Goal: Information Seeking & Learning: Understand process/instructions

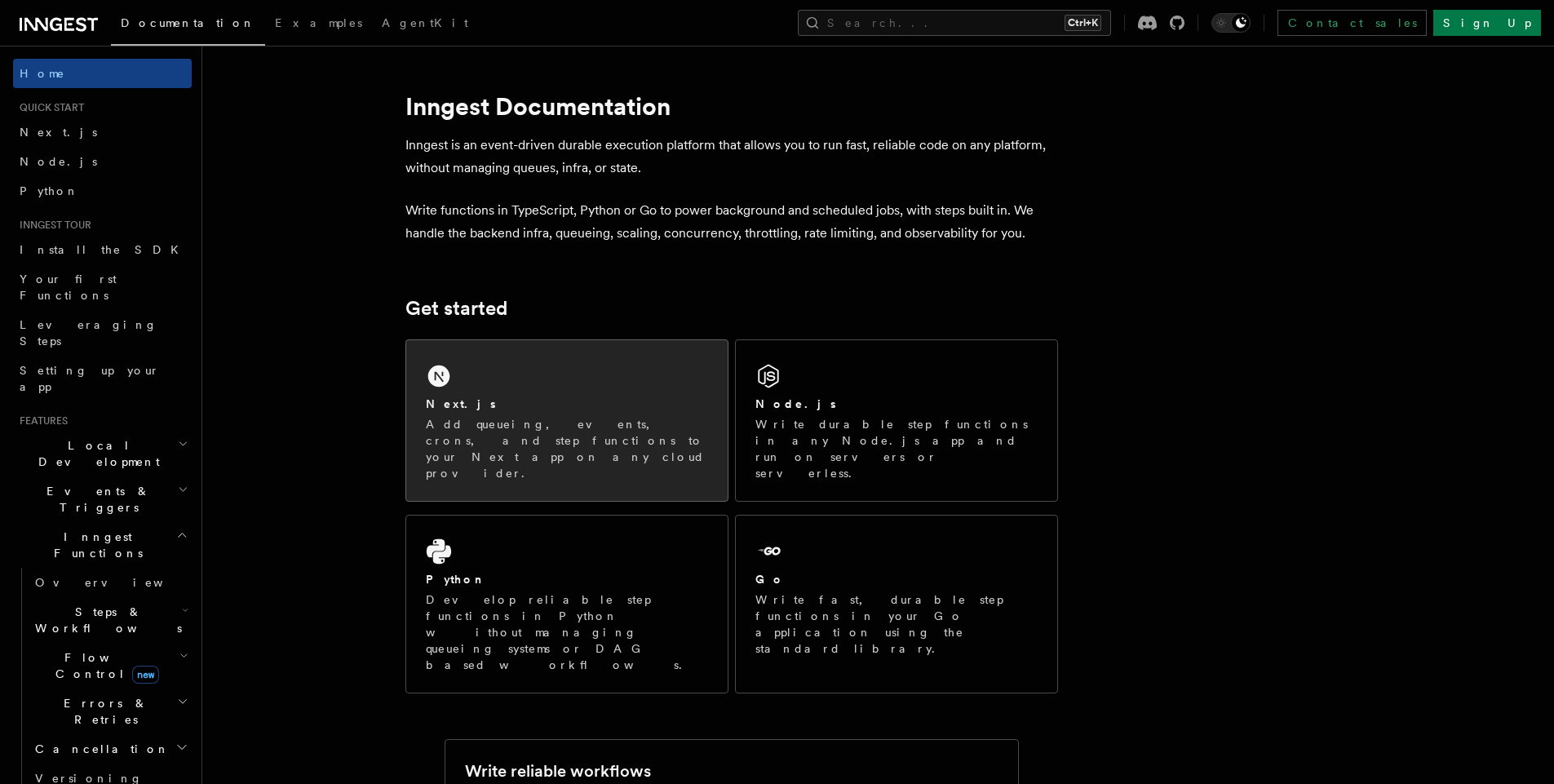
click at [477, 407] on div "Next.js" at bounding box center [567, 405] width 282 height 18
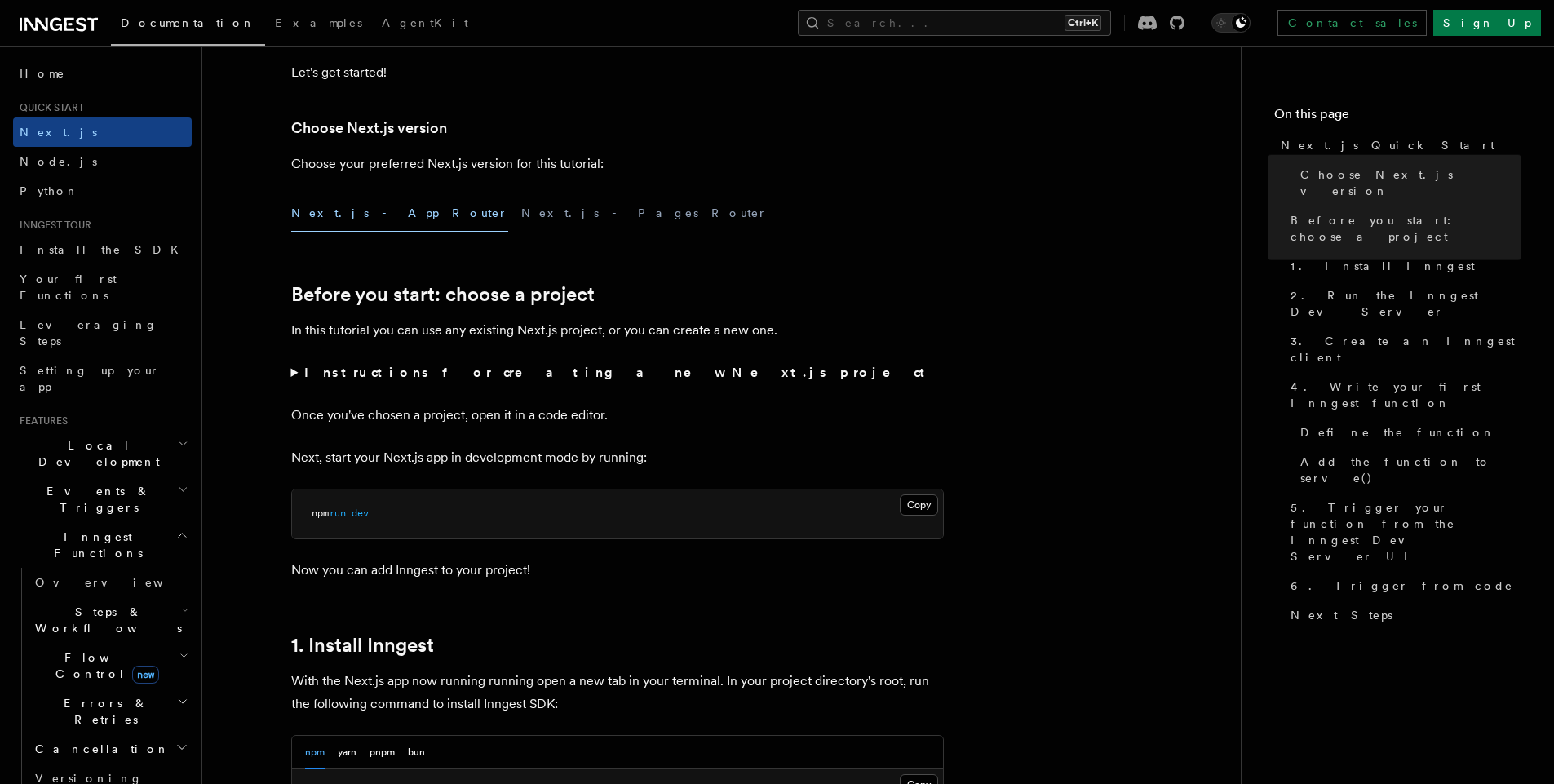
scroll to position [301, 0]
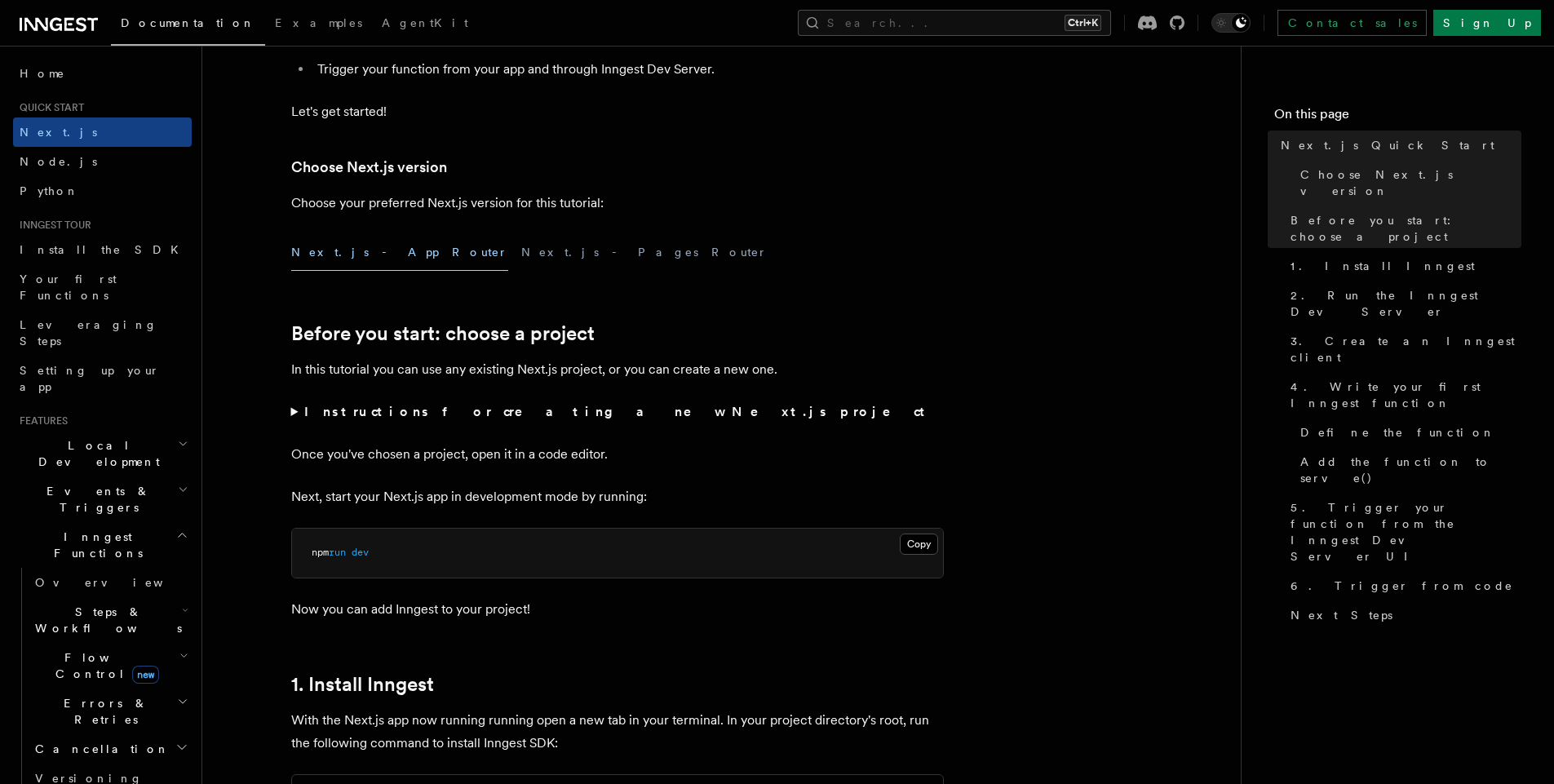
click at [295, 412] on summary "Instructions for creating a new Next.js project" at bounding box center [617, 411] width 653 height 22
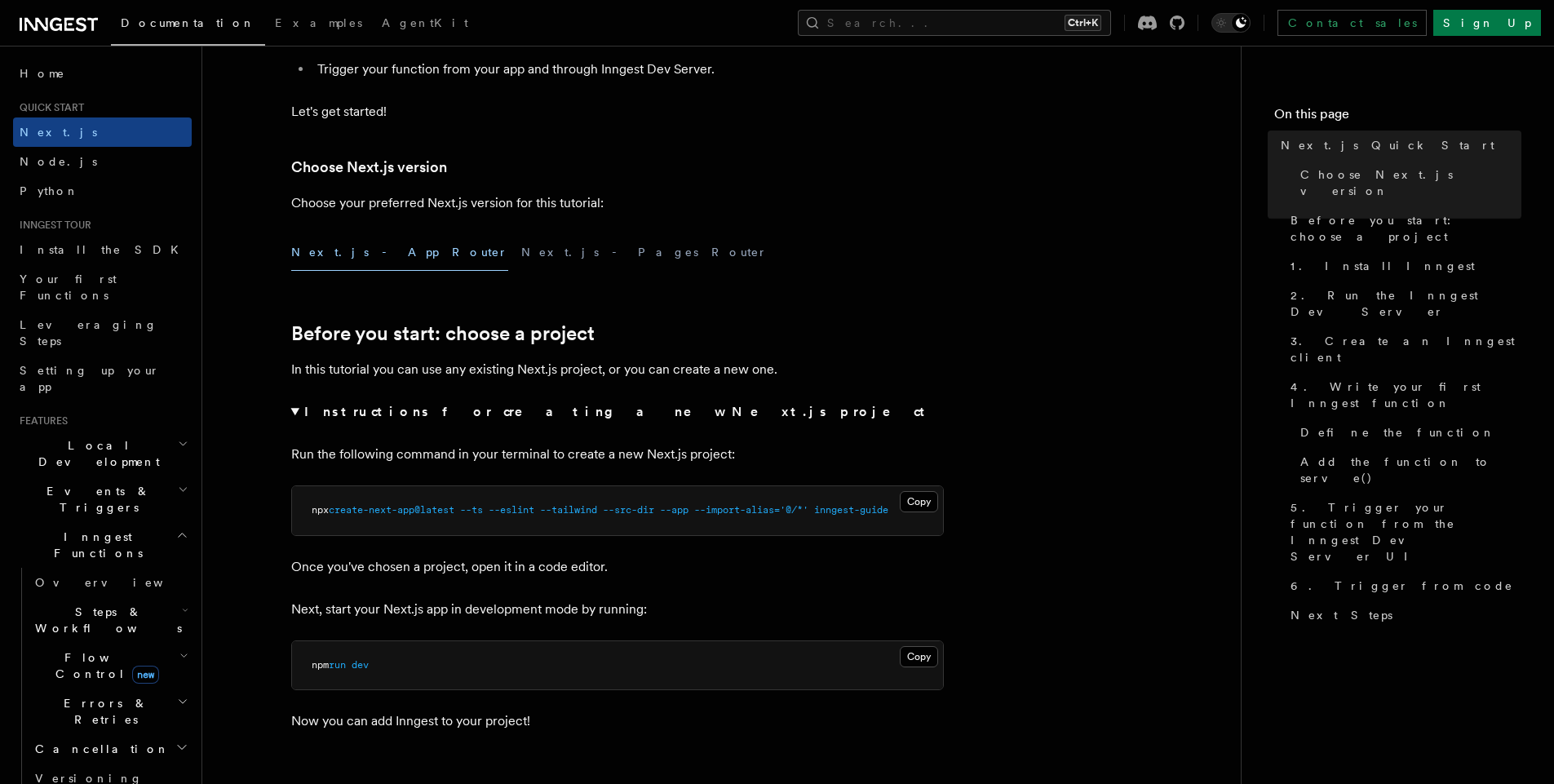
click at [295, 412] on summary "Instructions for creating a new Next.js project" at bounding box center [617, 411] width 653 height 22
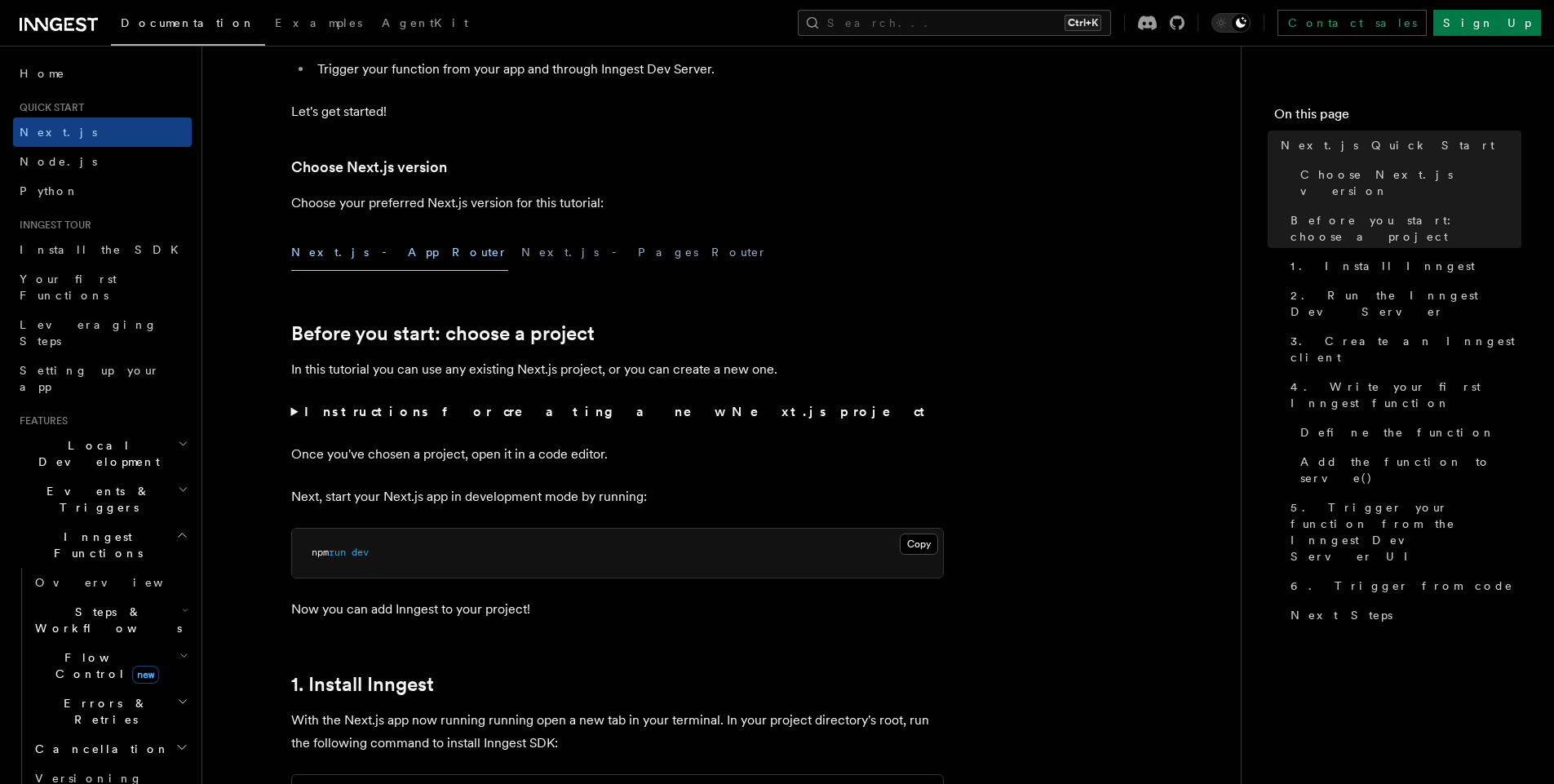
click at [295, 412] on summary "Instructions for creating a new Next.js project" at bounding box center [617, 411] width 653 height 22
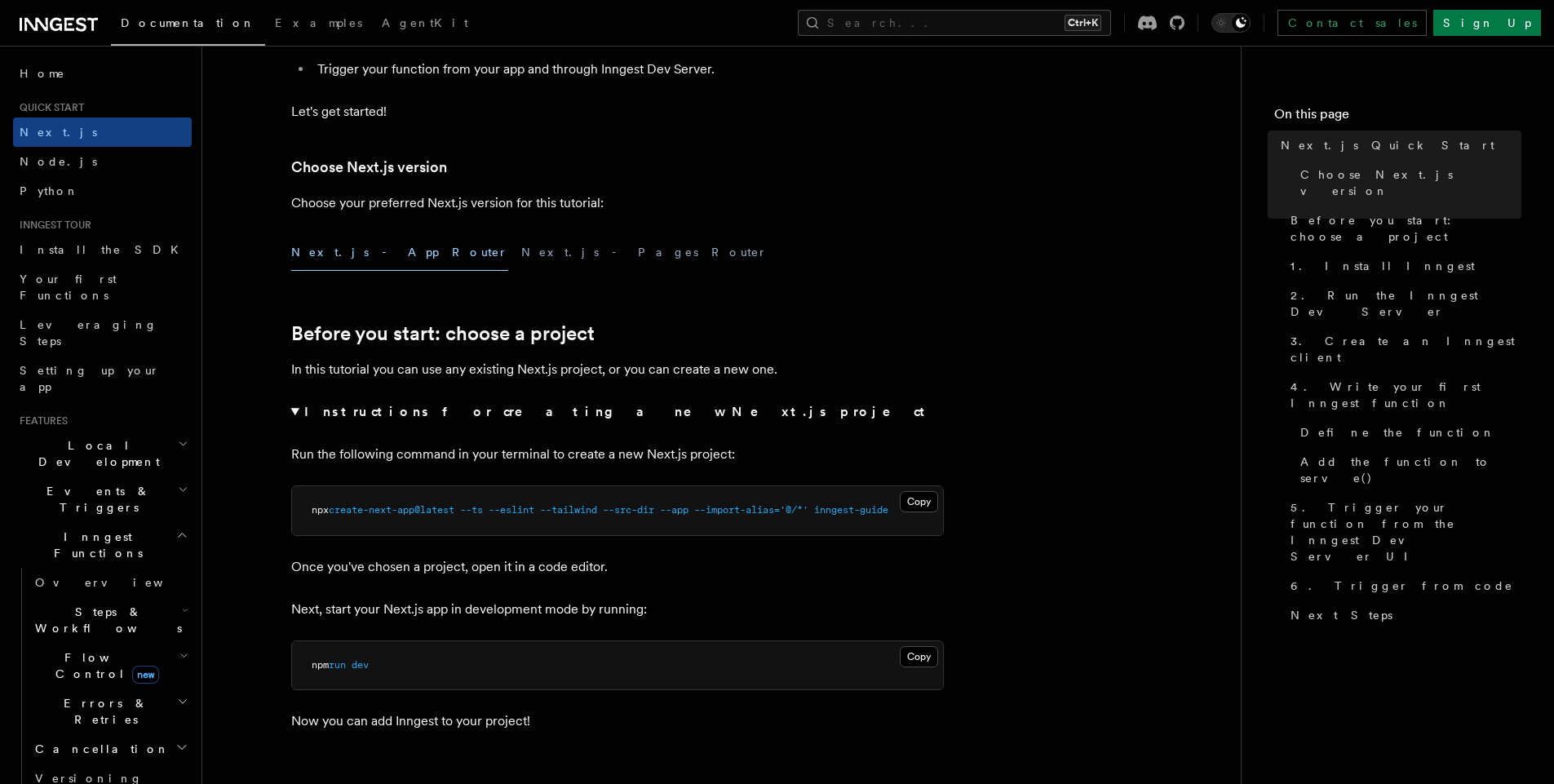
click at [295, 412] on summary "Instructions for creating a new Next.js project" at bounding box center [617, 411] width 653 height 22
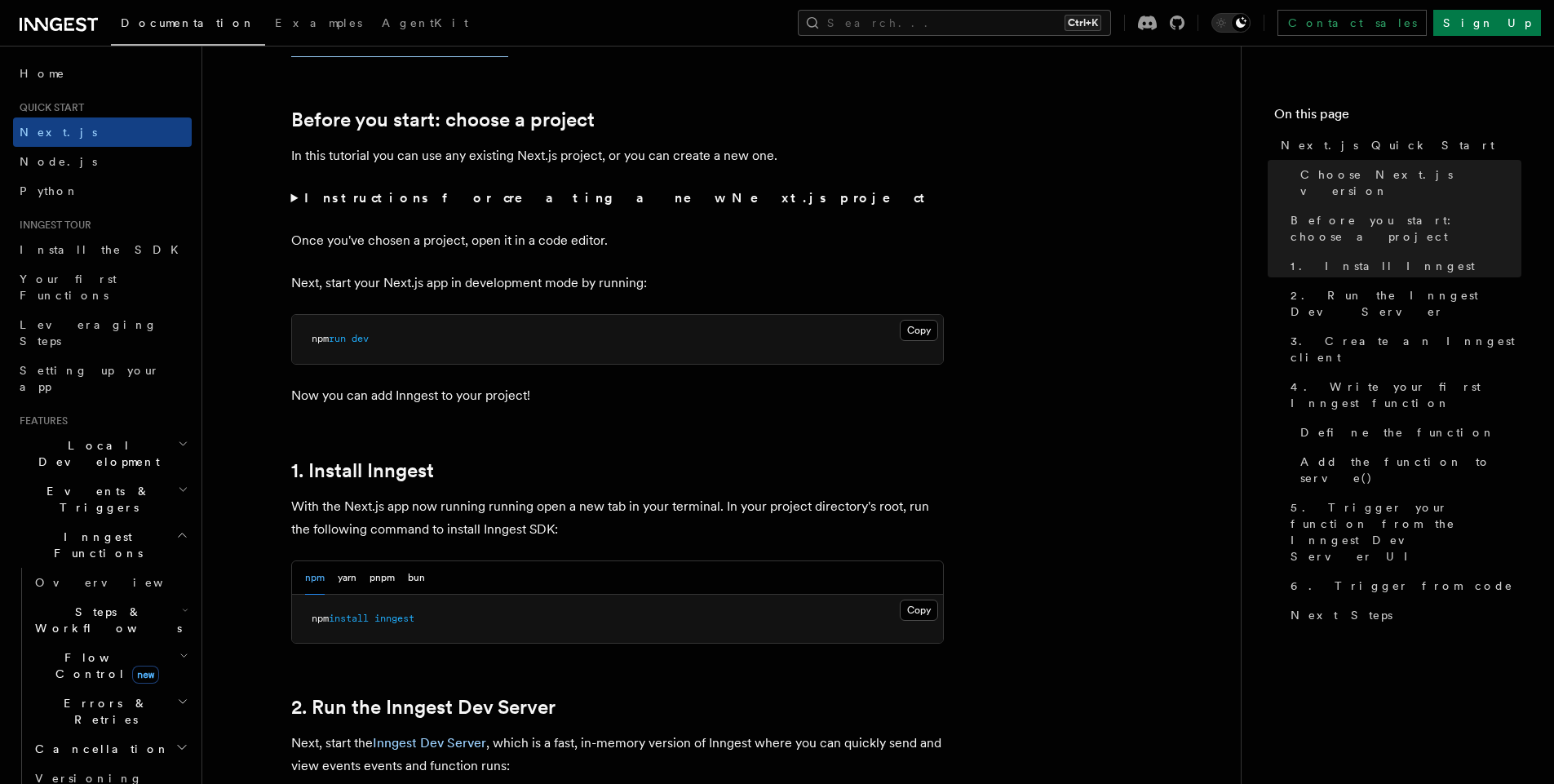
scroll to position [524, 0]
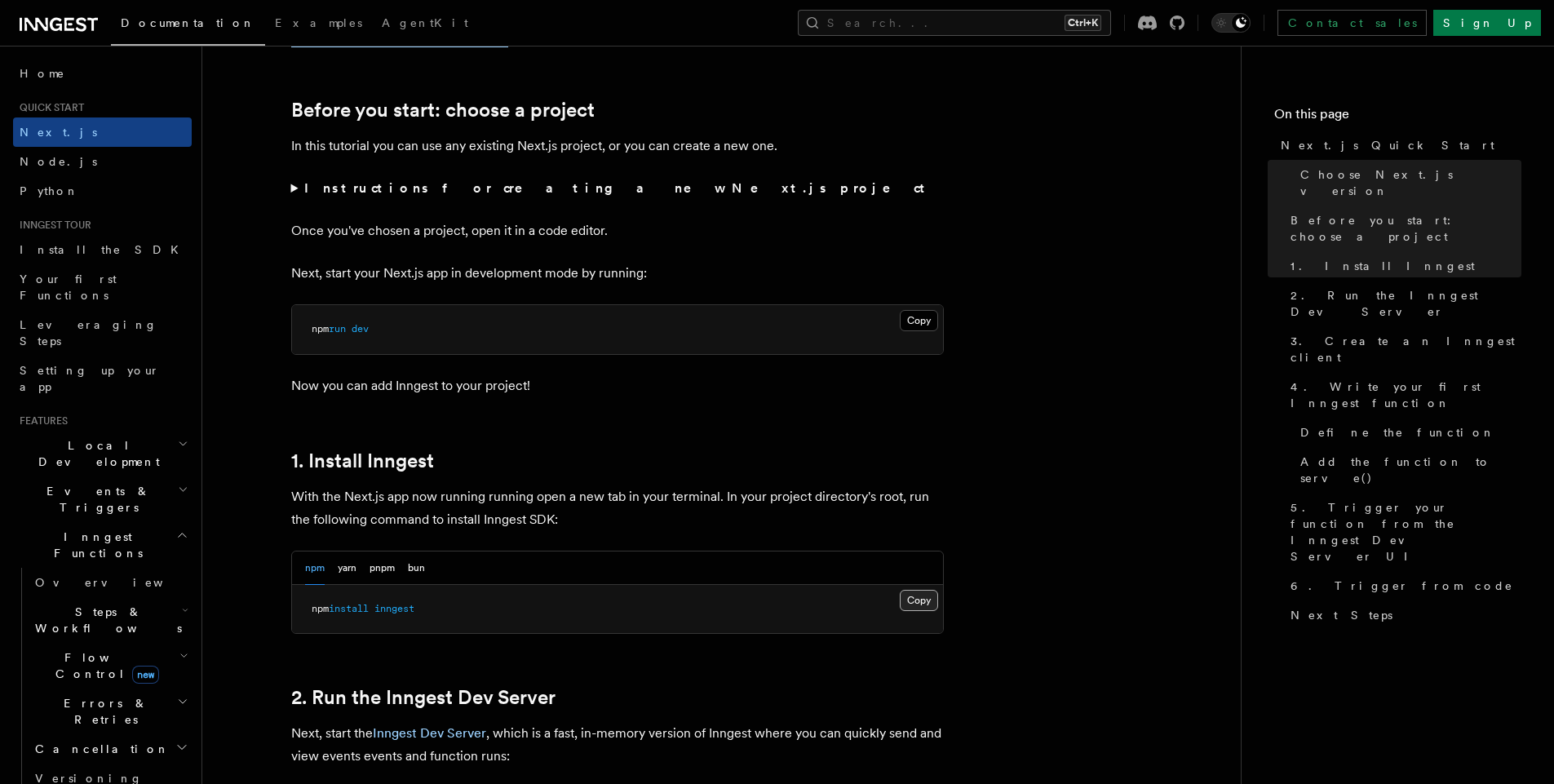
click at [926, 599] on button "Copy Copied" at bounding box center [919, 600] width 38 height 21
click at [900, 589] on button "Copy Copied" at bounding box center [919, 600] width 38 height 21
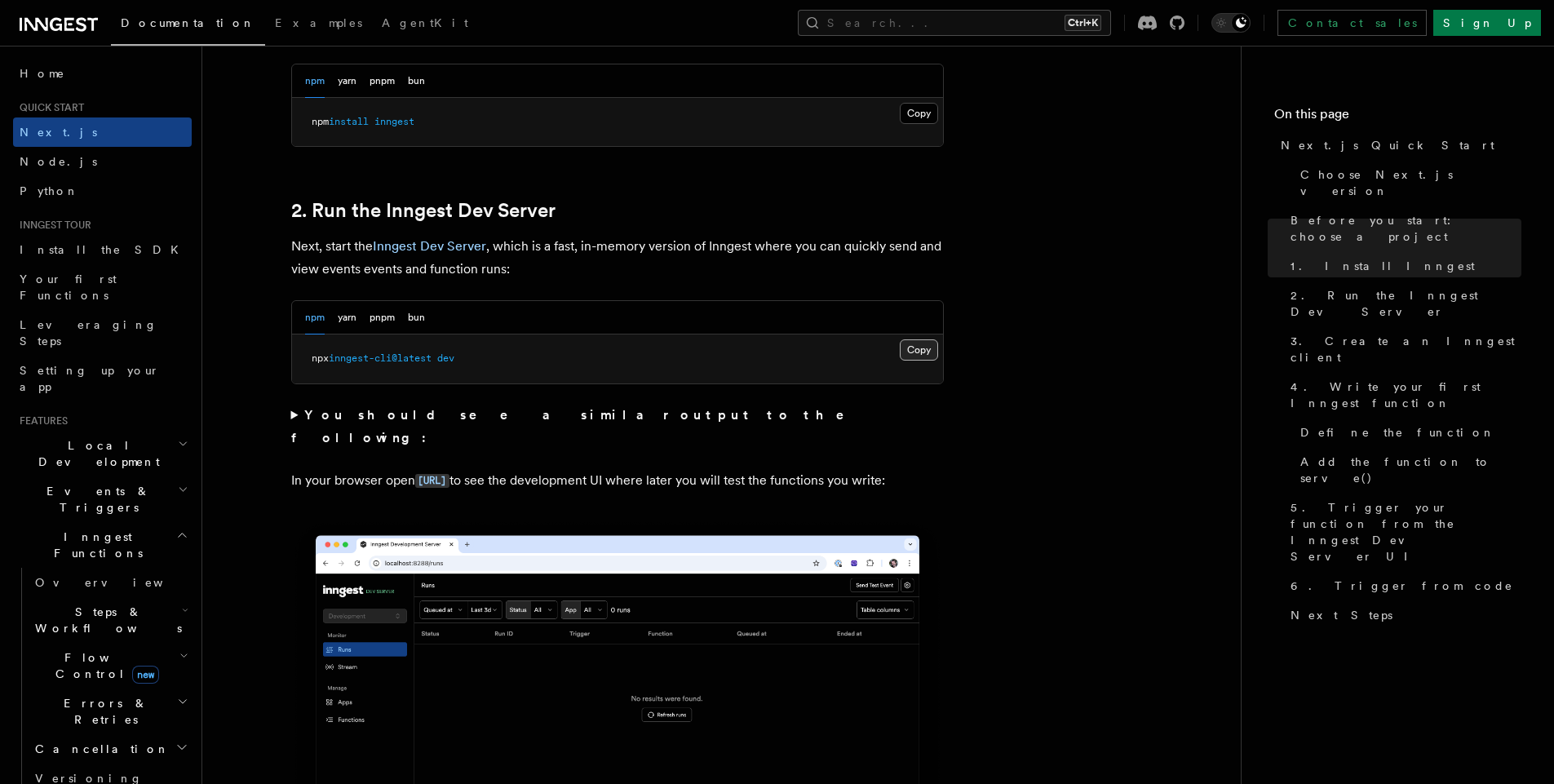
click at [917, 351] on button "Copy Copied" at bounding box center [919, 350] width 38 height 21
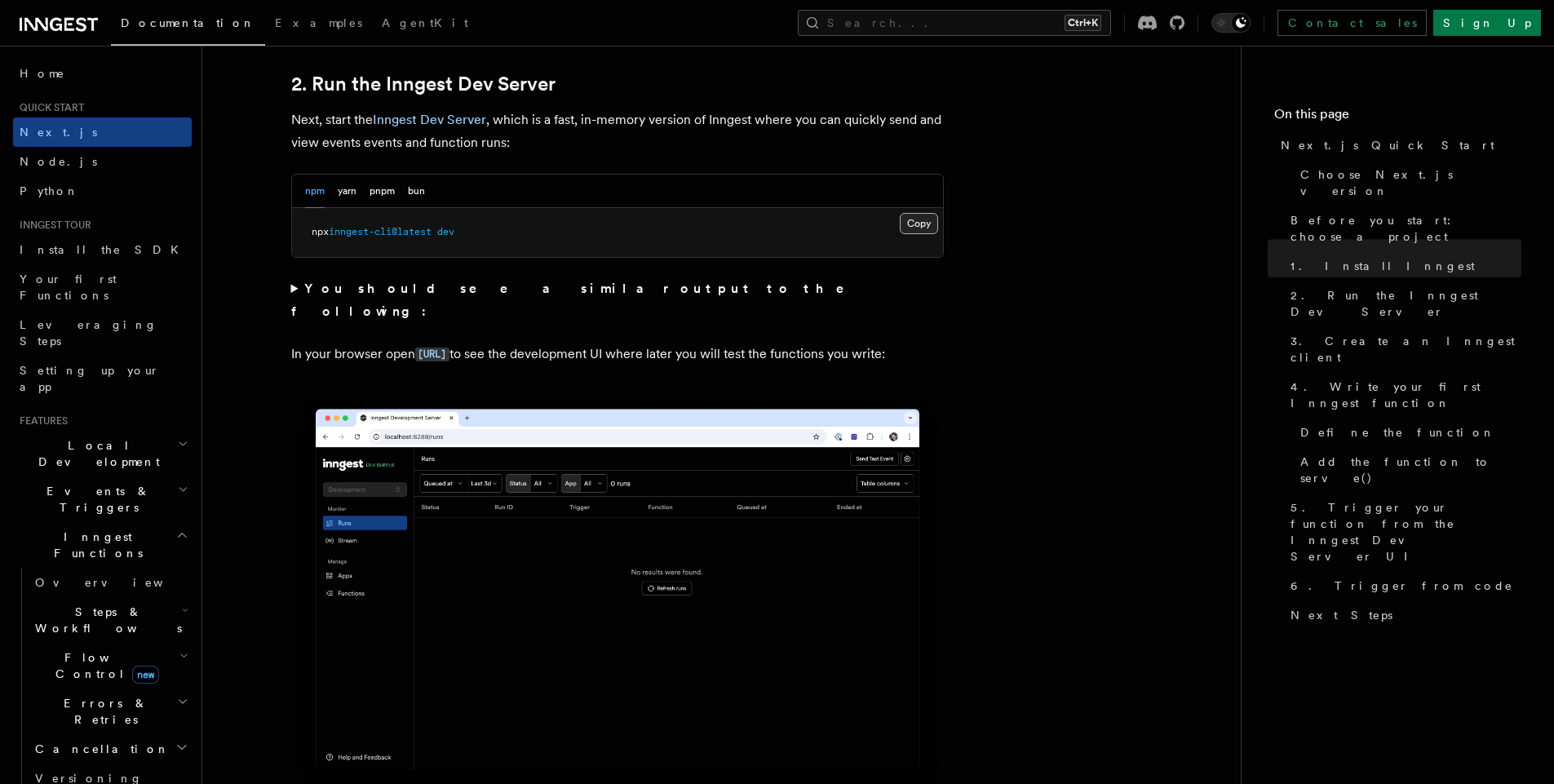
scroll to position [1146, 0]
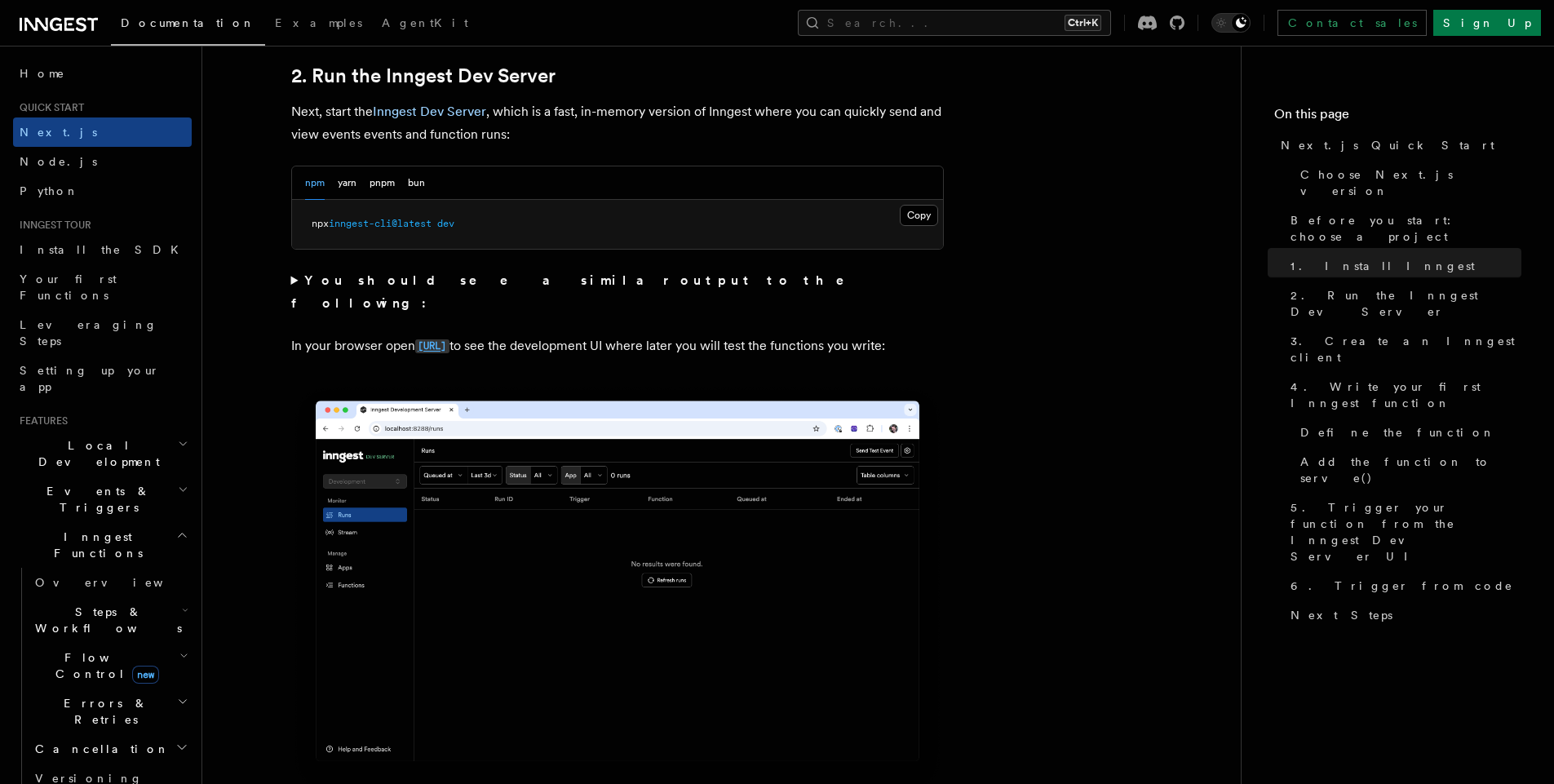
click at [450, 339] on code "http://localhost:8288" at bounding box center [432, 346] width 34 height 14
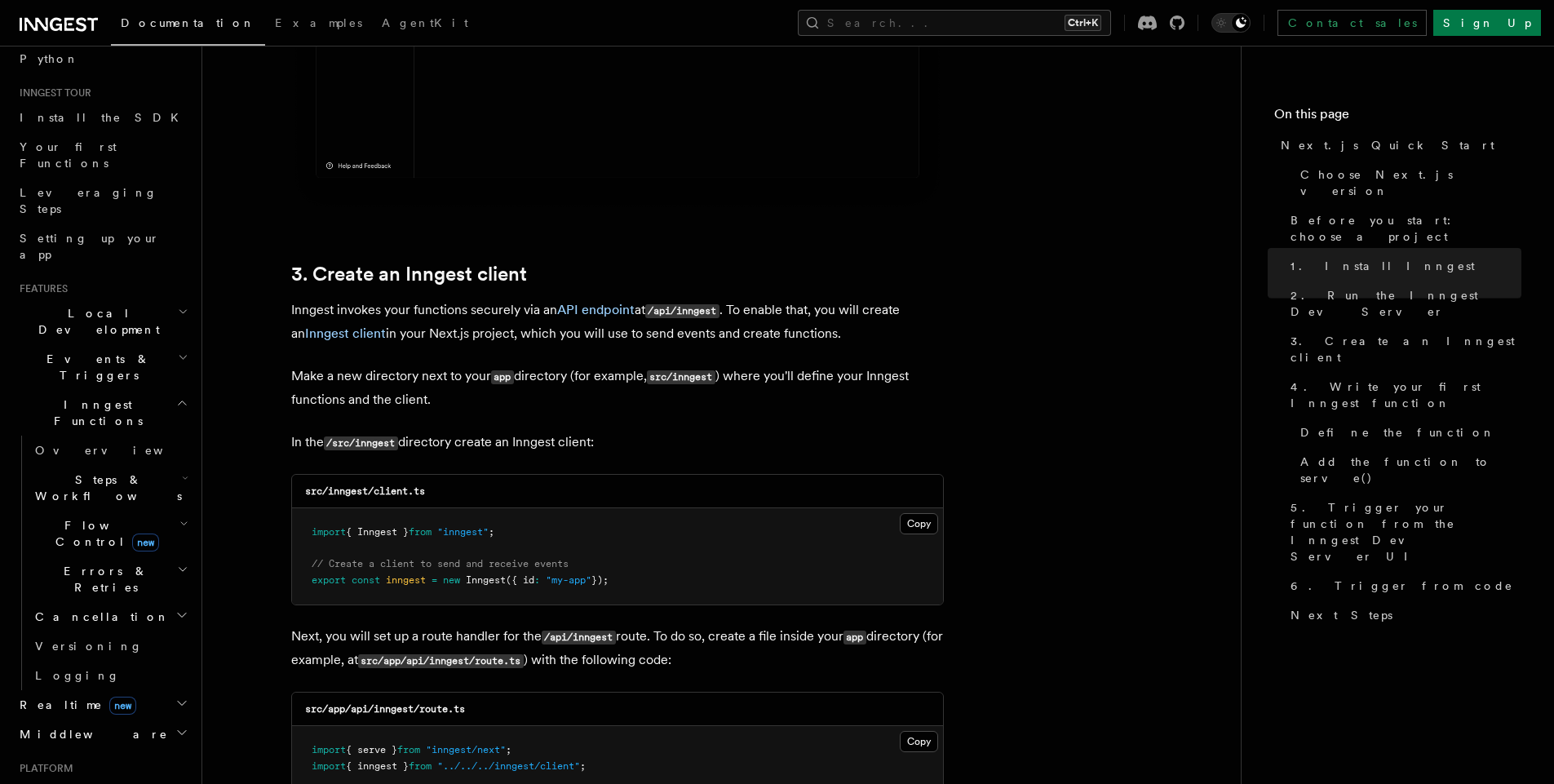
scroll to position [1749, 0]
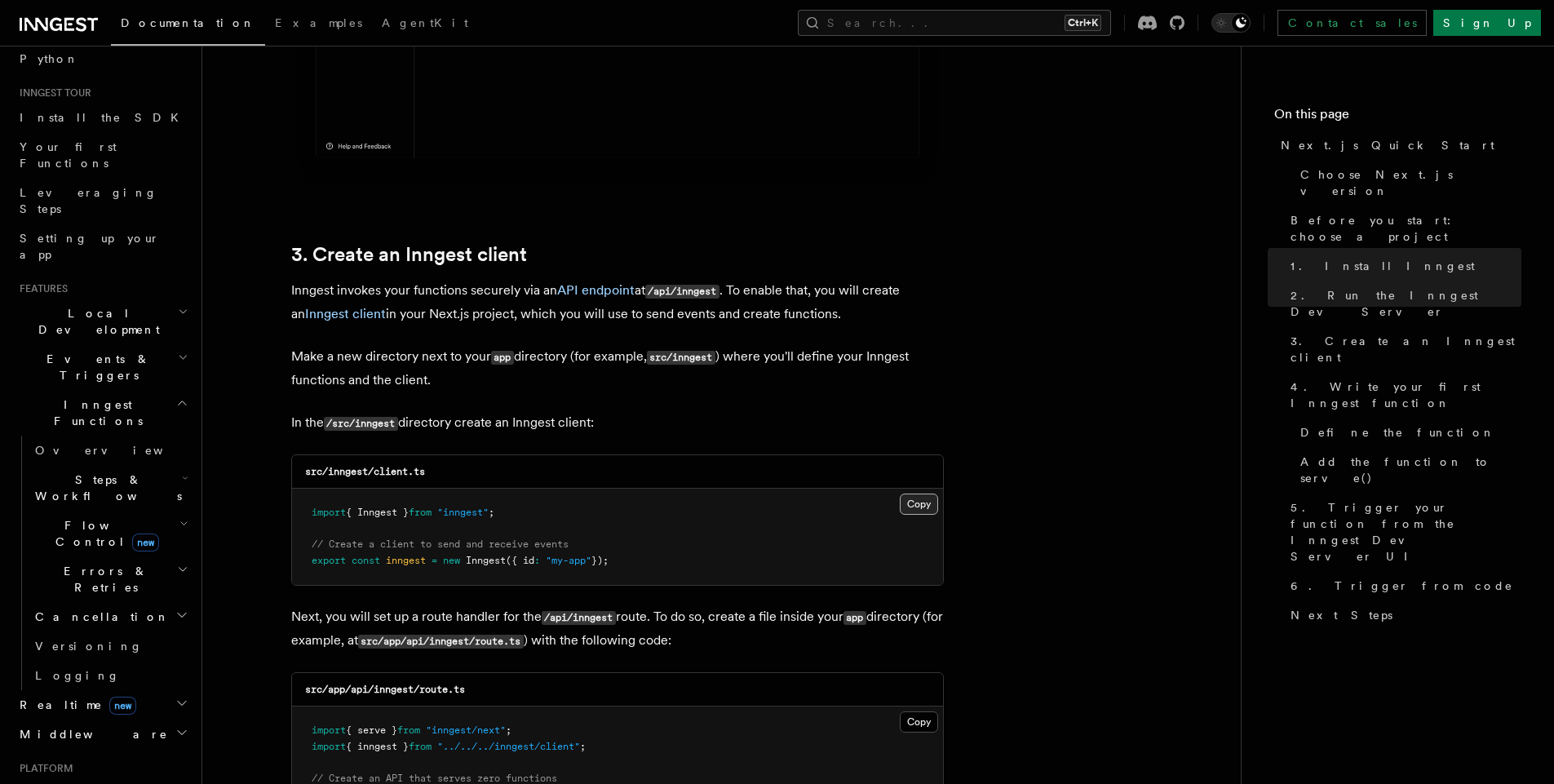
click at [926, 512] on button "Copy Copied" at bounding box center [919, 504] width 38 height 21
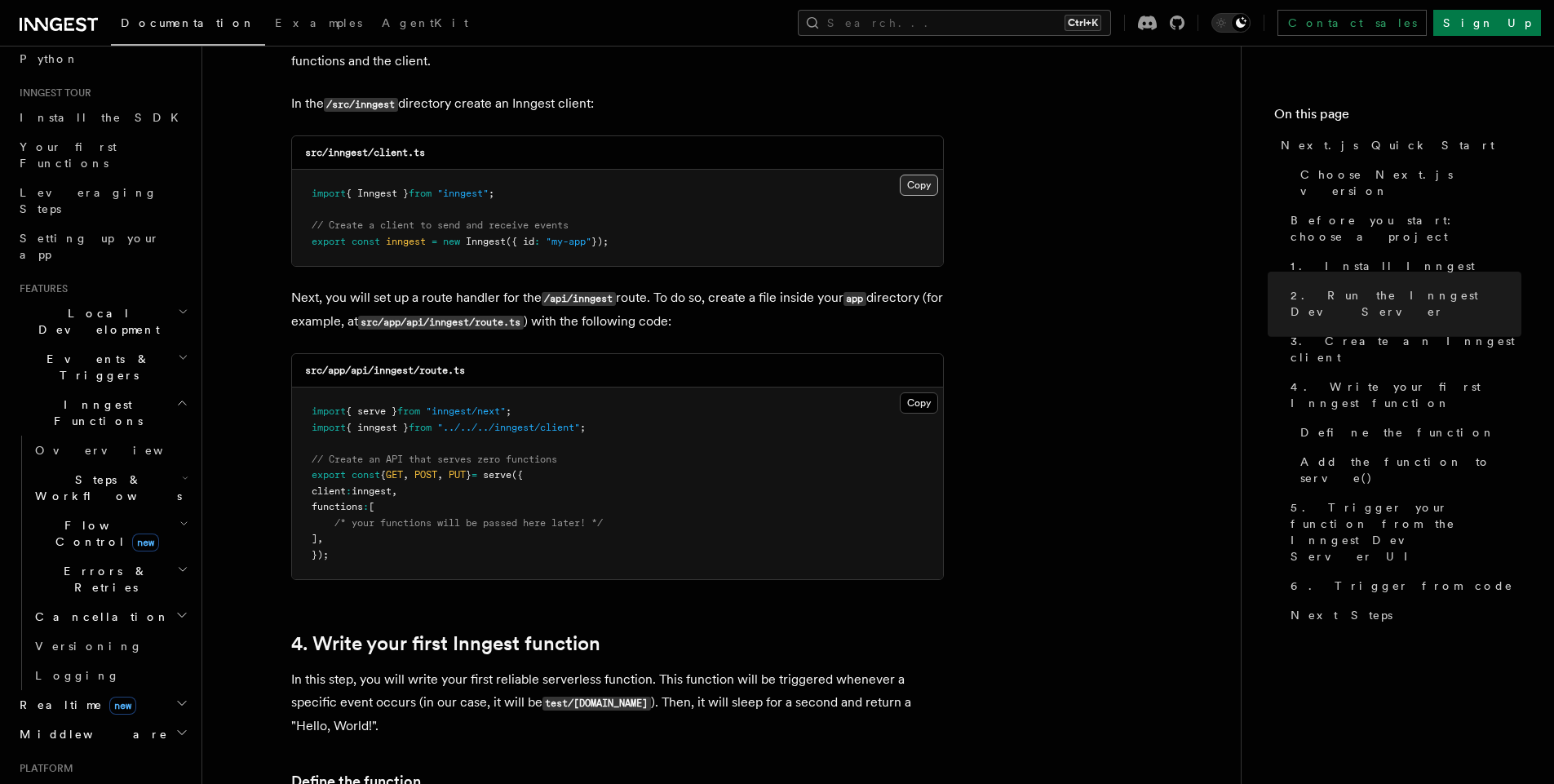
scroll to position [2069, 0]
click at [406, 367] on code "src/app/api/inngest/route.ts" at bounding box center [385, 369] width 160 height 12
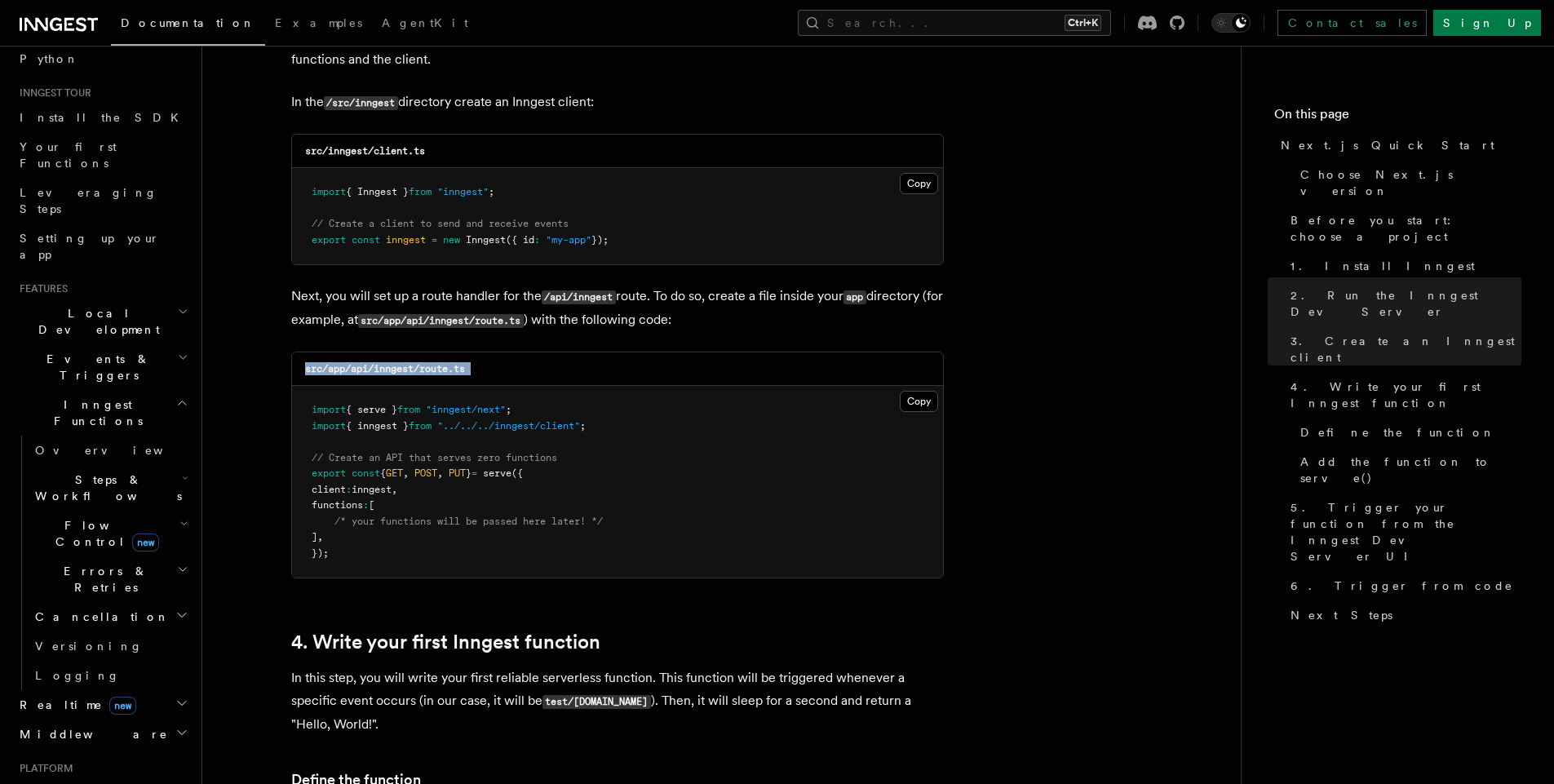
click at [406, 367] on code "src/app/api/inngest/route.ts" at bounding box center [385, 369] width 160 height 12
copy code "src/app/api/inngest/route.ts"
click at [934, 405] on button "Copy Copied" at bounding box center [919, 402] width 38 height 21
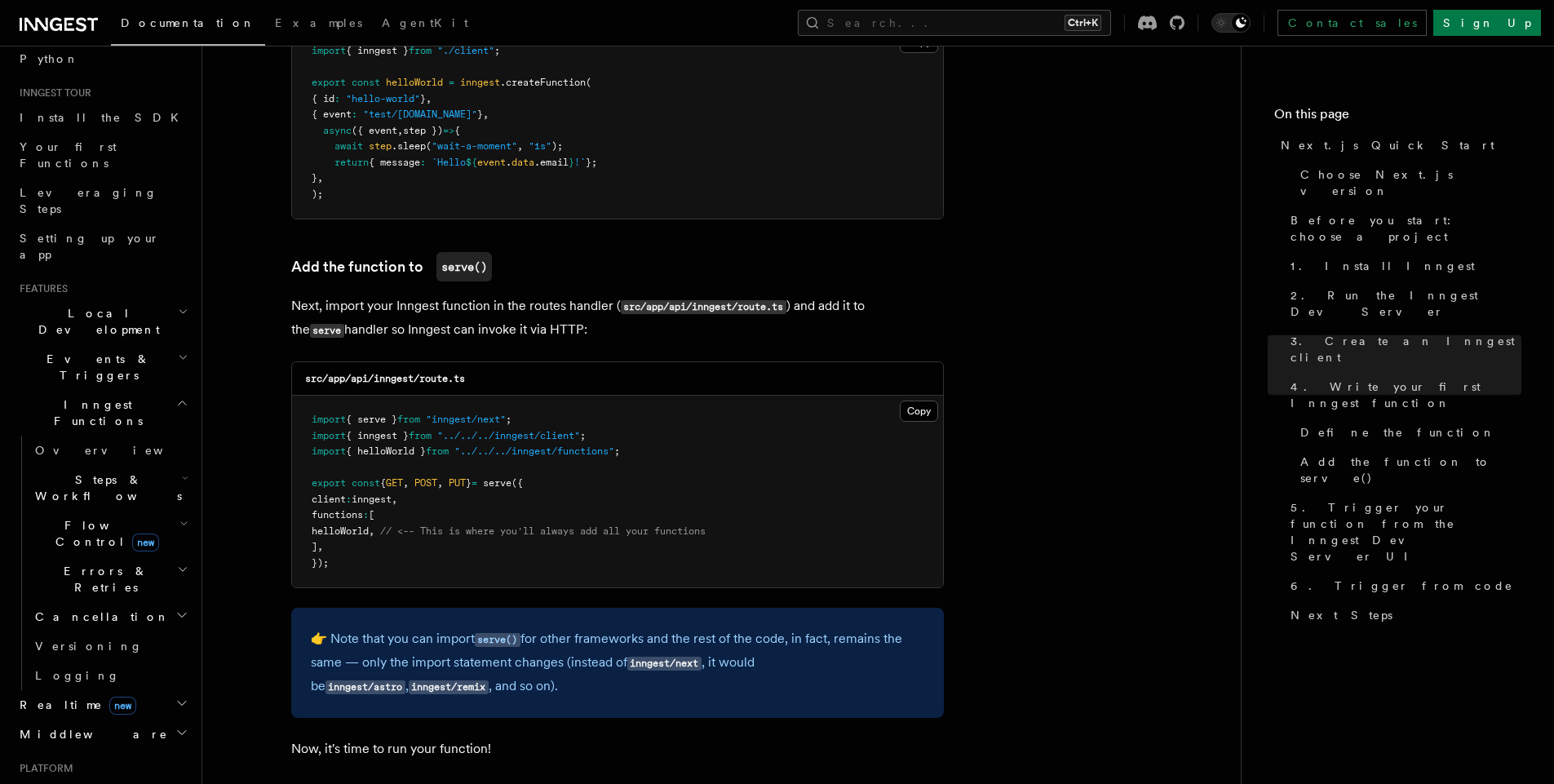
scroll to position [3039, 0]
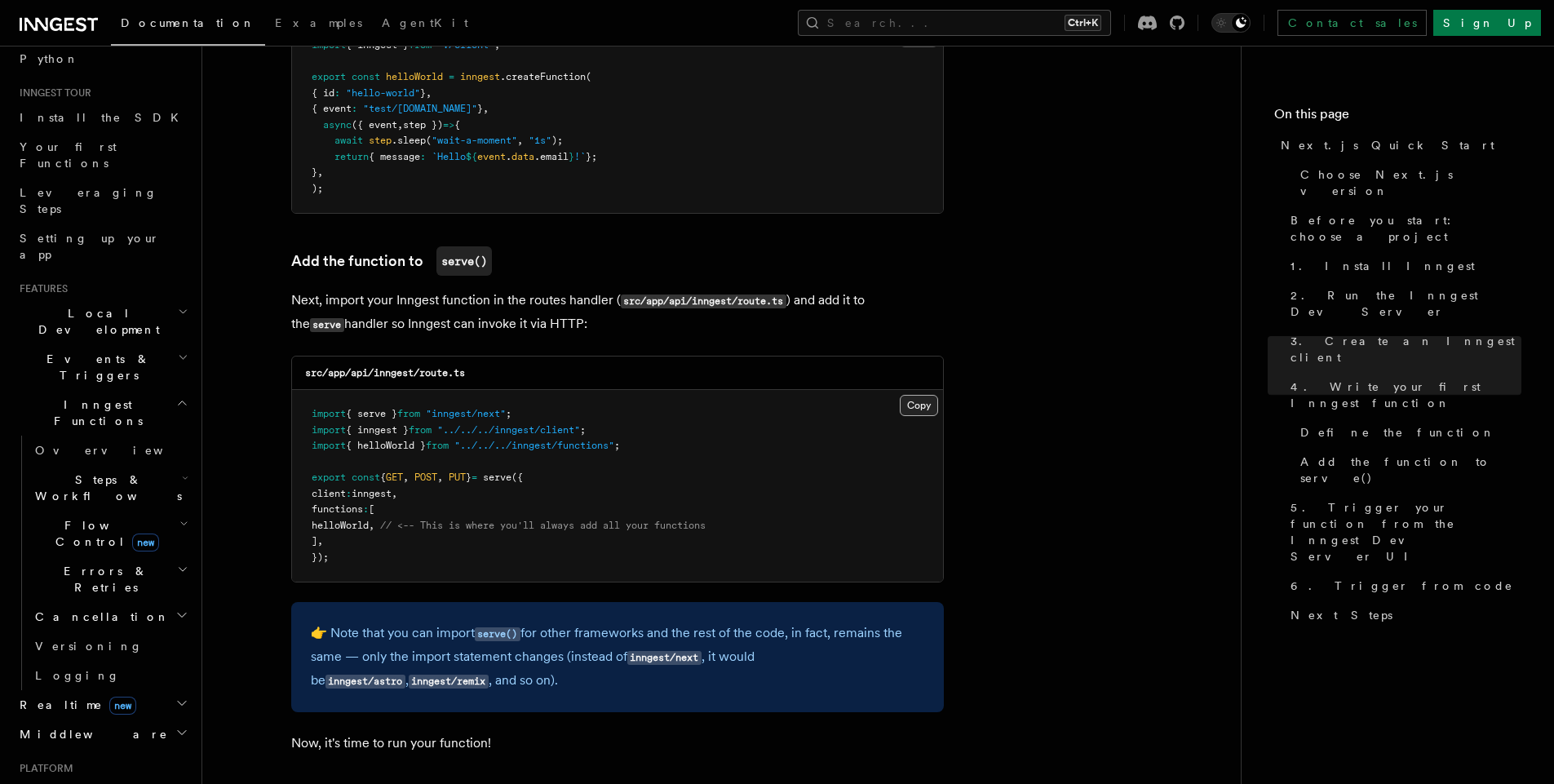
click at [923, 402] on button "Copy Copied" at bounding box center [919, 406] width 38 height 21
click at [621, 265] on h3 "Add the function to serve()" at bounding box center [617, 261] width 653 height 29
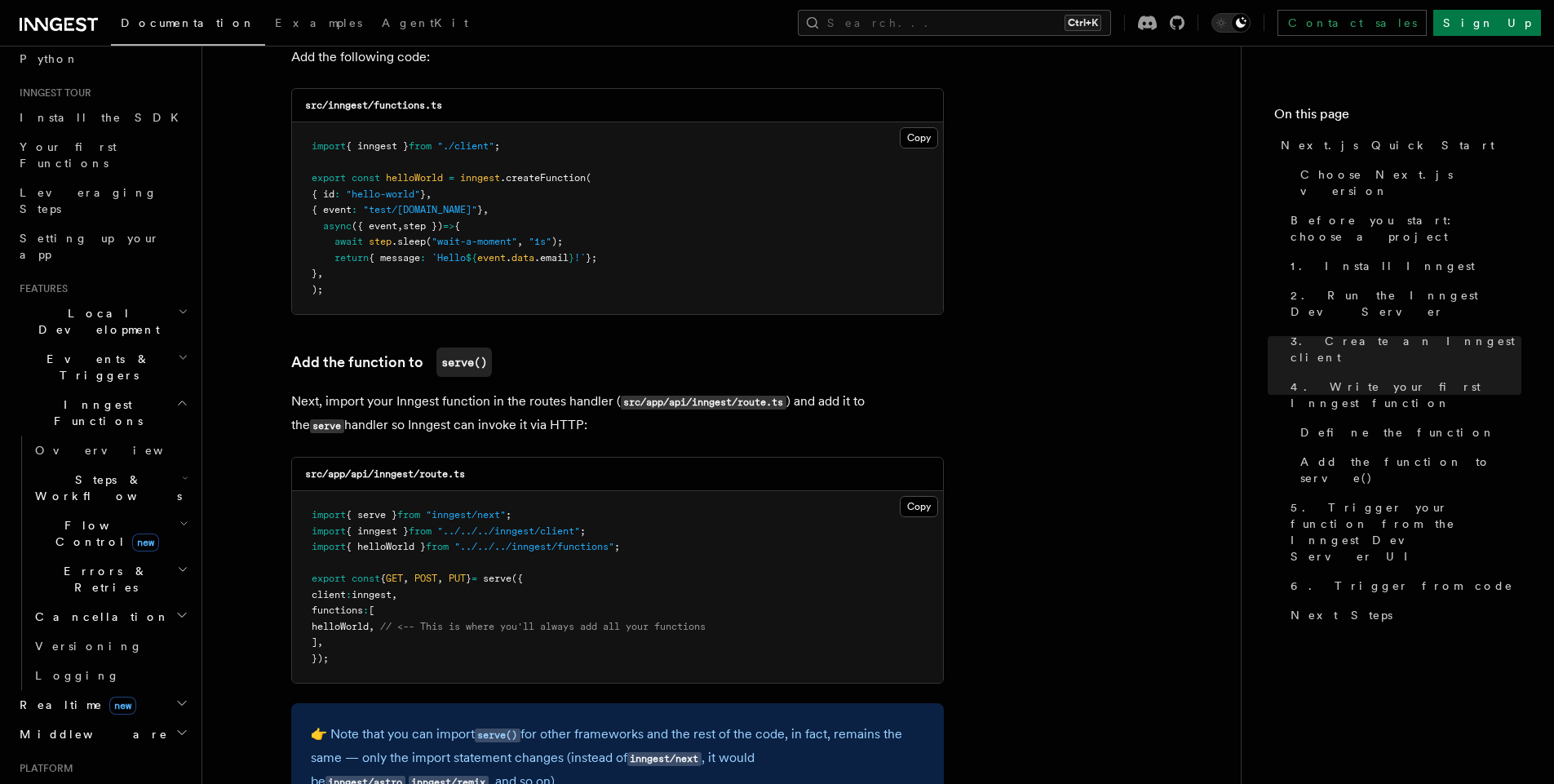
scroll to position [2936, 0]
click at [912, 144] on button "Copy Copied" at bounding box center [919, 139] width 38 height 21
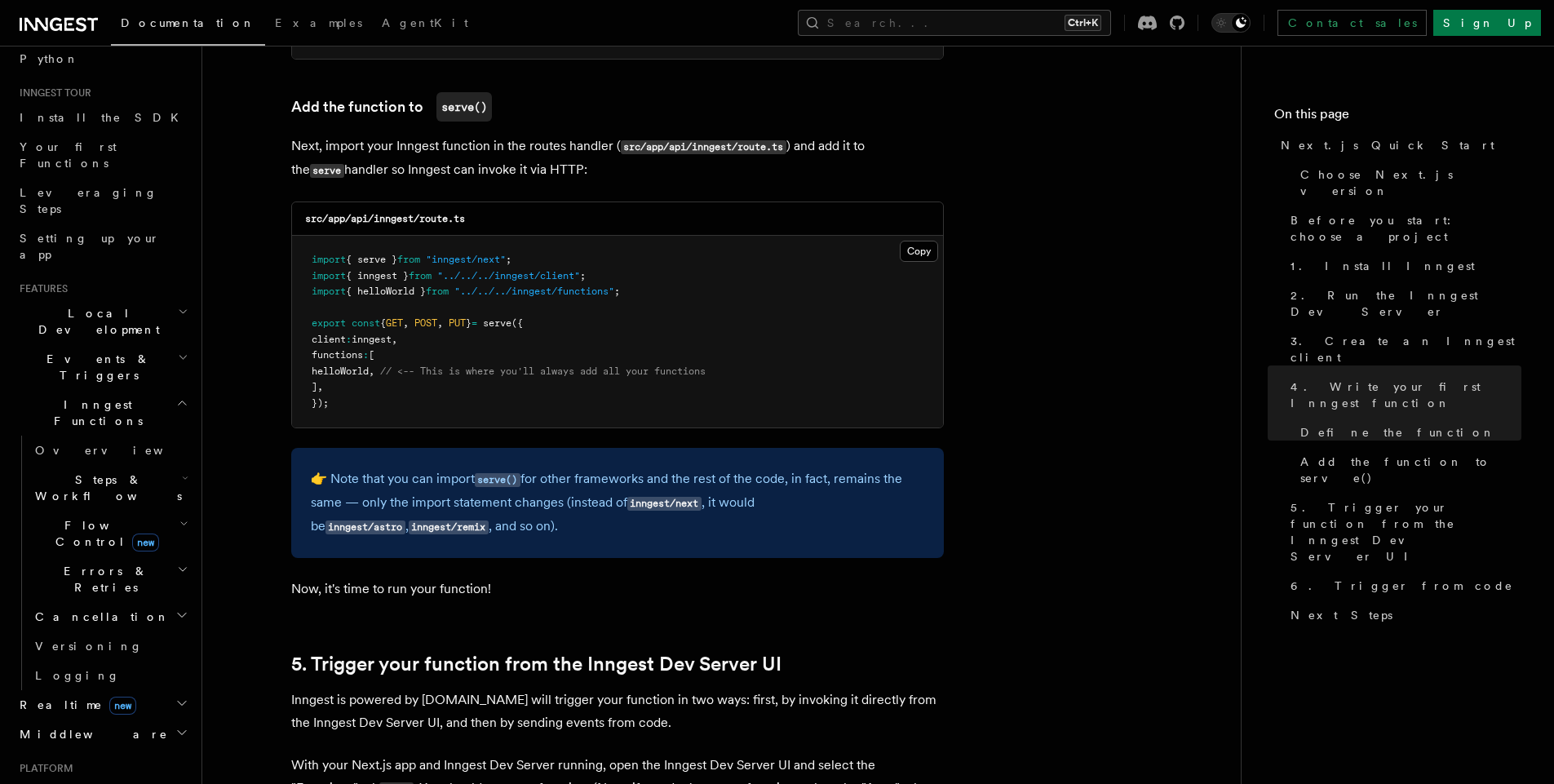
scroll to position [3119, 0]
